Goal: Navigation & Orientation: Find specific page/section

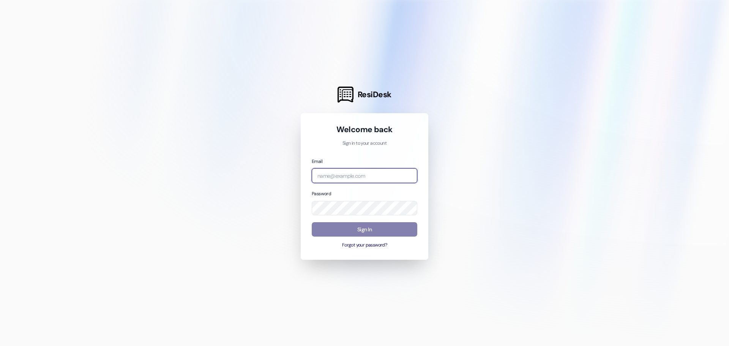
click at [351, 175] on input "email" at bounding box center [365, 175] width 106 height 15
type input "[EMAIL_ADDRESS][DOMAIN_NAME]"
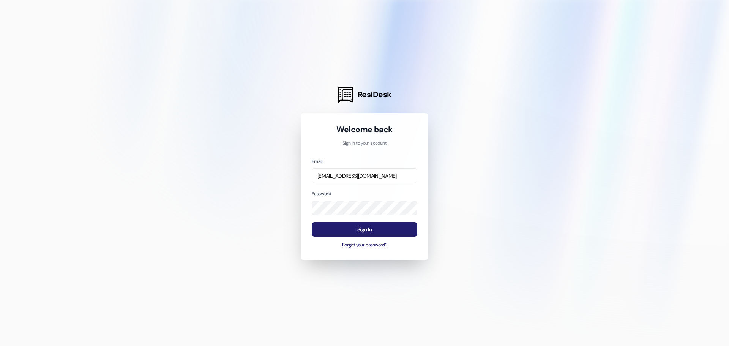
click at [357, 233] on button "Sign In" at bounding box center [365, 229] width 106 height 15
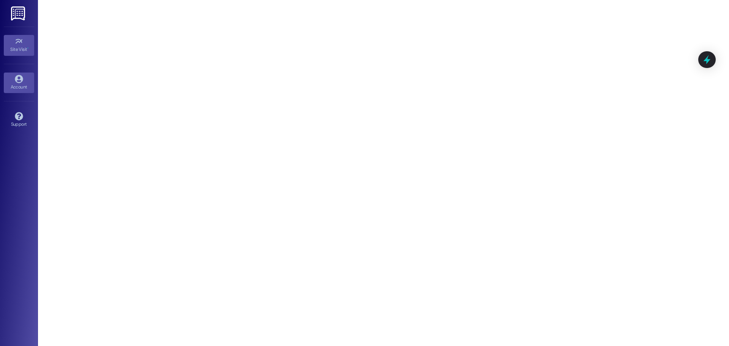
click at [17, 77] on icon at bounding box center [19, 79] width 8 height 8
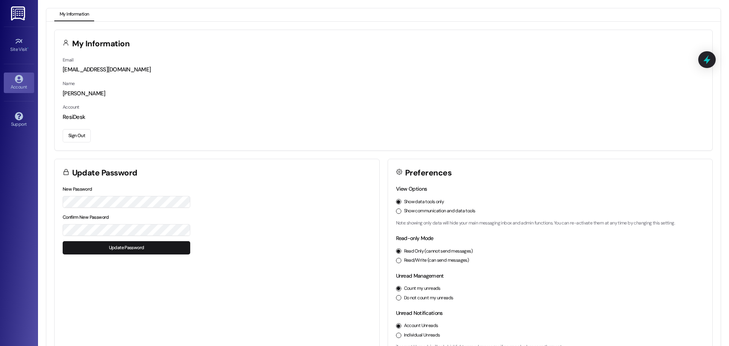
click at [141, 247] on button "Update Password" at bounding box center [127, 247] width 128 height 13
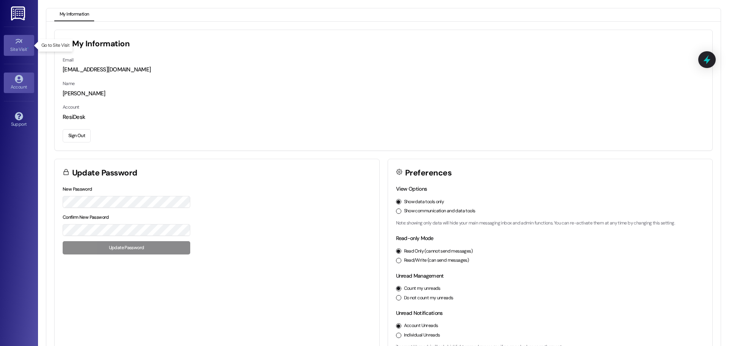
click at [21, 46] on div "Site Visit •" at bounding box center [19, 50] width 38 height 8
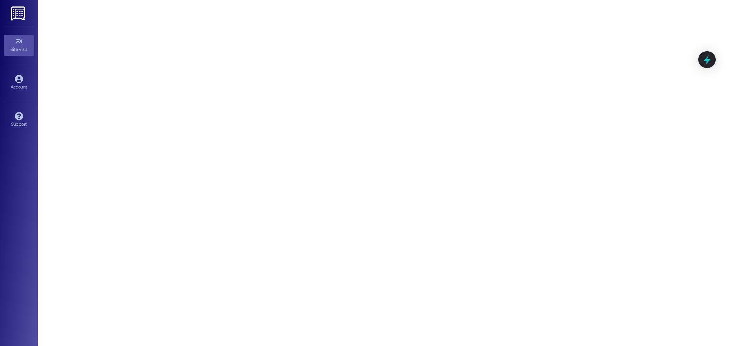
click at [13, 12] on img at bounding box center [19, 13] width 16 height 14
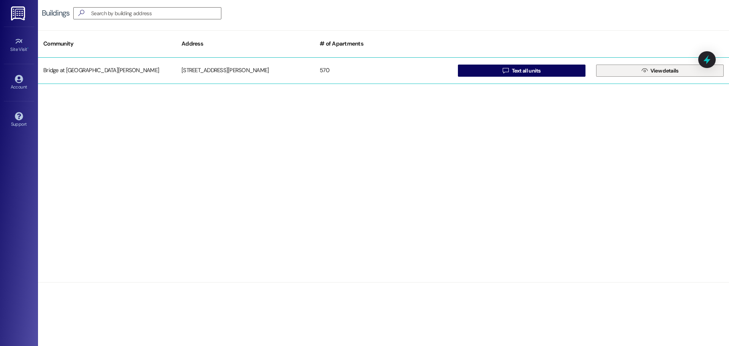
click at [655, 74] on span "View details" at bounding box center [664, 71] width 28 height 8
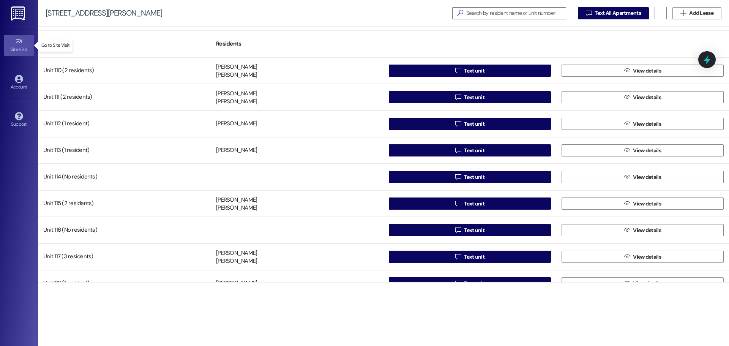
click at [15, 43] on icon at bounding box center [19, 41] width 8 height 8
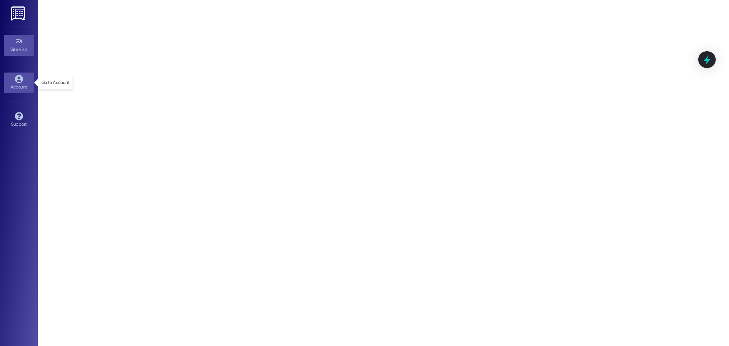
click at [22, 82] on icon at bounding box center [19, 79] width 8 height 8
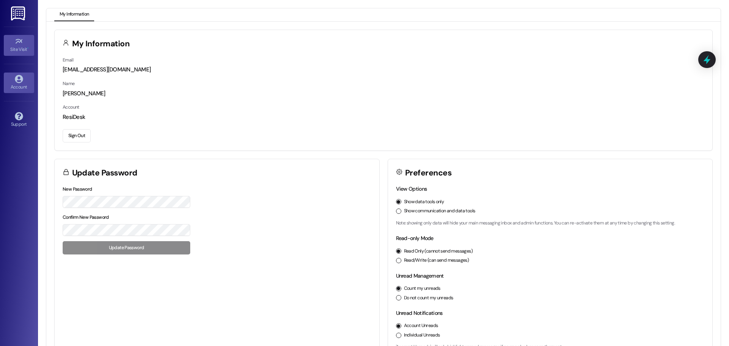
click at [21, 48] on div "Site Visit •" at bounding box center [19, 50] width 38 height 8
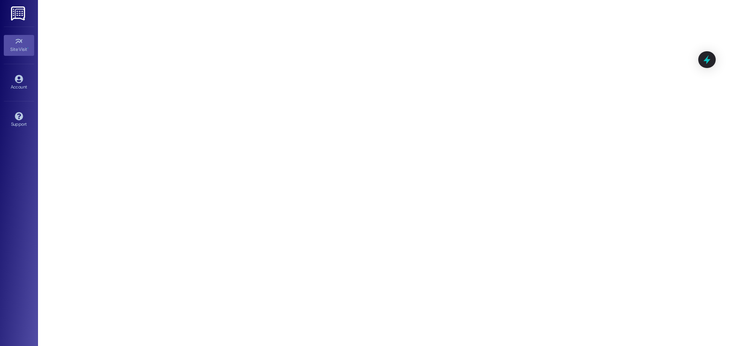
click at [16, 14] on img at bounding box center [19, 13] width 16 height 14
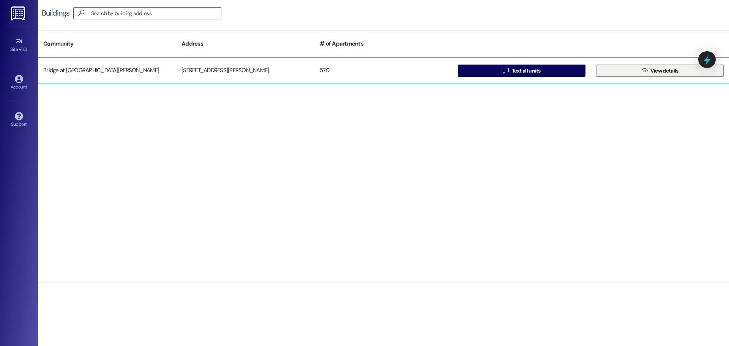
click at [683, 71] on button " View details" at bounding box center [660, 71] width 128 height 12
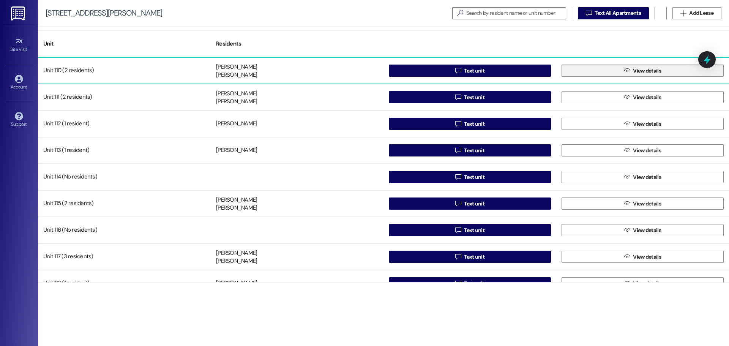
click at [640, 71] on span "View details" at bounding box center [647, 71] width 28 height 8
